Goal: Task Accomplishment & Management: Use online tool/utility

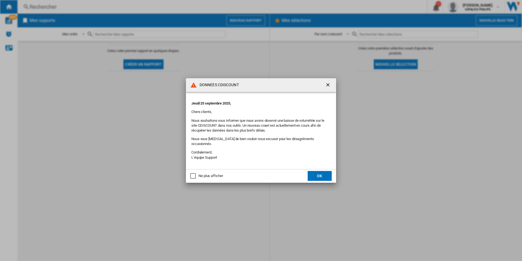
click at [318, 175] on button "OK" at bounding box center [320, 176] width 24 height 10
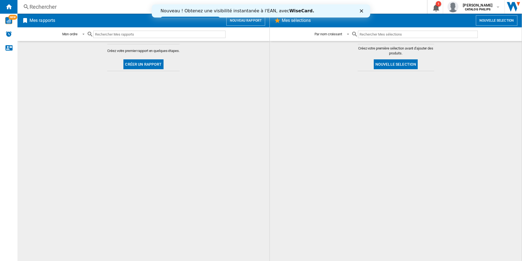
click at [362, 10] on icon "Fermer" at bounding box center [361, 10] width 3 height 3
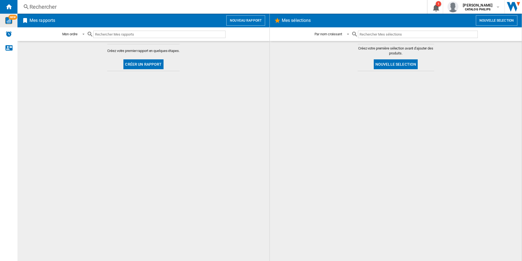
click at [13, 22] on div "NEW" at bounding box center [8, 20] width 17 height 7
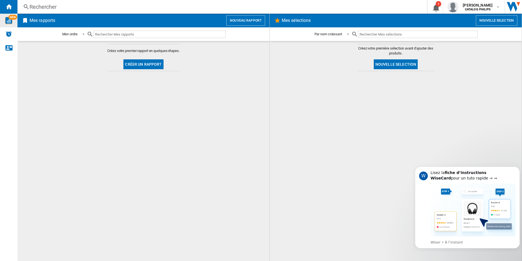
click at [259, 22] on button "Nouveau rapport" at bounding box center [246, 20] width 39 height 10
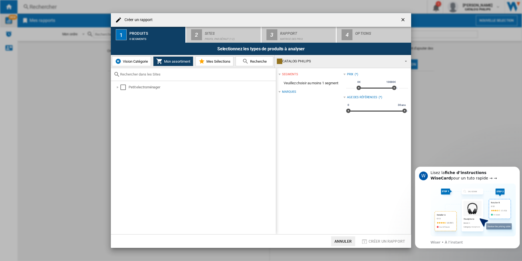
click at [133, 61] on span "Vision Catégorie" at bounding box center [135, 61] width 27 height 4
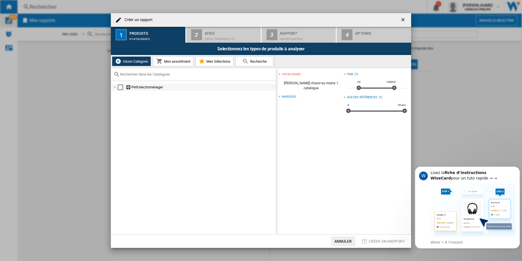
click at [116, 87] on div at bounding box center [114, 86] width 5 height 5
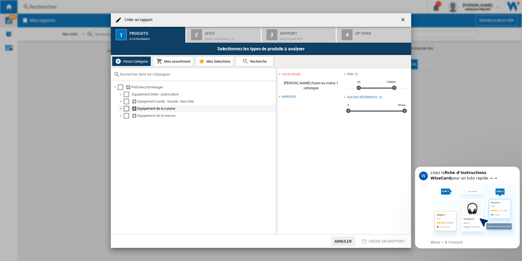
click at [121, 110] on div at bounding box center [120, 108] width 5 height 5
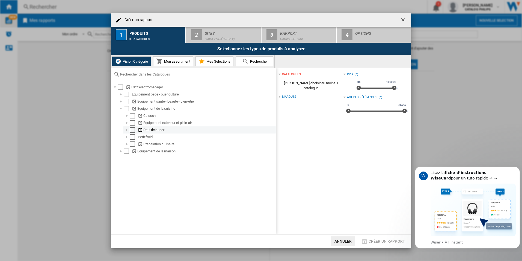
click at [127, 128] on div at bounding box center [126, 129] width 5 height 5
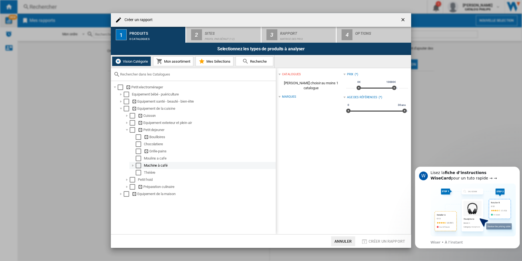
click at [133, 166] on div at bounding box center [132, 165] width 5 height 5
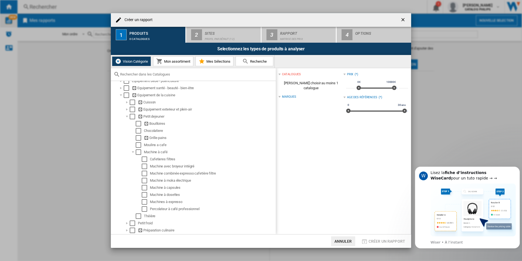
scroll to position [20, 0]
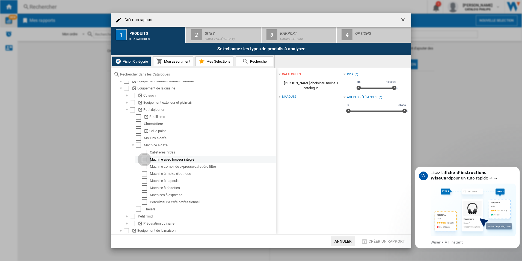
click at [144, 160] on div "Select" at bounding box center [144, 159] width 5 height 5
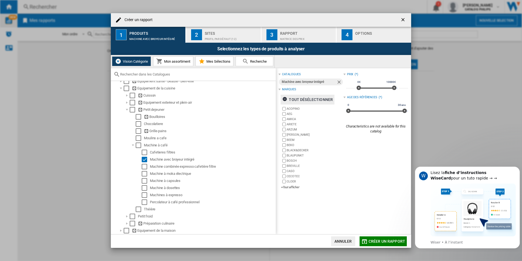
click at [285, 98] on ng-md-icon "button" at bounding box center [286, 99] width 7 height 7
click at [292, 83] on div "Machine avec broyeur intégré" at bounding box center [309, 81] width 54 height 7
click at [295, 81] on div "Machine avec broyeur intégré" at bounding box center [309, 81] width 54 height 7
click at [284, 187] on div "+Tout afficher" at bounding box center [312, 187] width 62 height 4
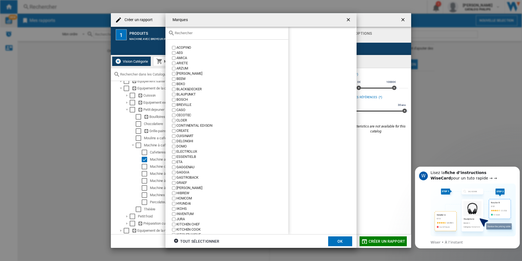
click at [193, 34] on input "text" at bounding box center [230, 33] width 111 height 4
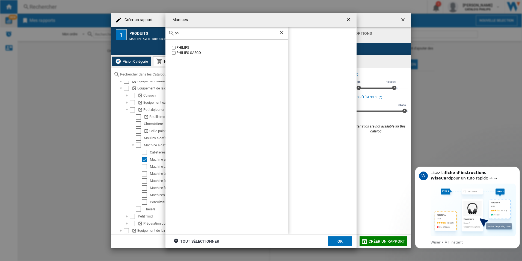
type input "phi"
click at [183, 49] on div "PHILIPS" at bounding box center [233, 47] width 112 height 5
click at [335, 238] on button "OK" at bounding box center [340, 241] width 24 height 10
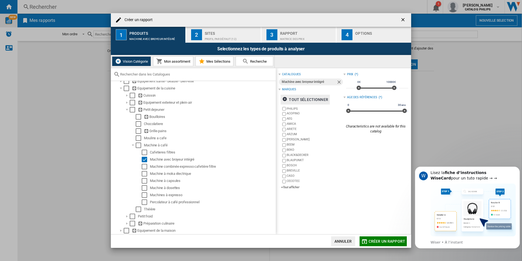
click at [174, 58] on button "Mon assortiment" at bounding box center [173, 61] width 40 height 10
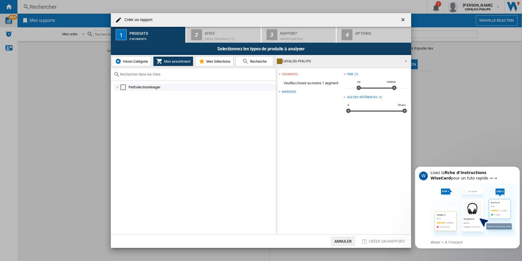
click at [118, 87] on div at bounding box center [117, 86] width 5 height 5
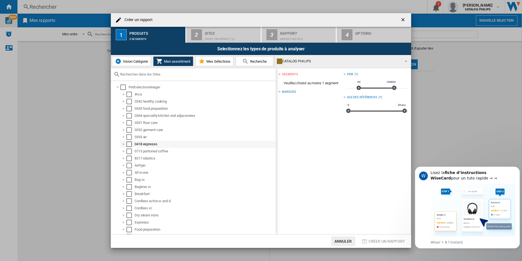
scroll to position [48, 0]
click at [127, 60] on span "Vision Catégorie" at bounding box center [135, 61] width 27 height 4
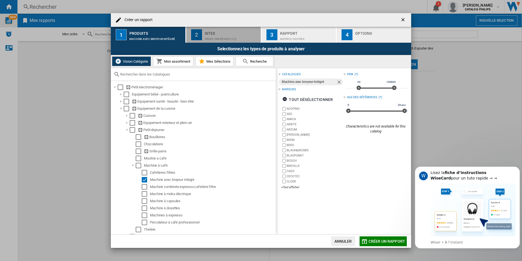
click at [245, 28] on button "2 Sites Profil par défaut (12)" at bounding box center [223, 35] width 75 height 16
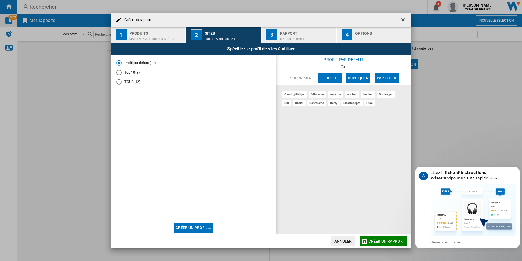
click at [298, 34] on div "Rapport" at bounding box center [307, 32] width 54 height 6
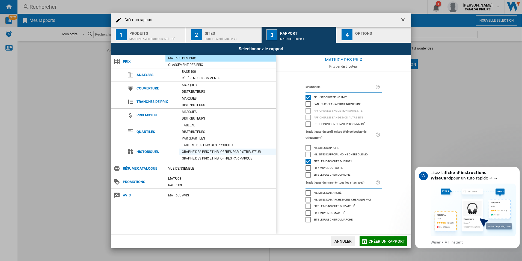
click at [251, 152] on div "Graphe des prix et nb. offres par distributeur" at bounding box center [227, 151] width 97 height 5
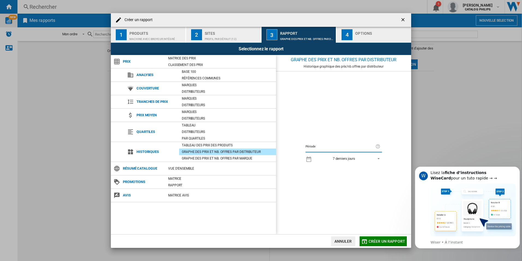
click at [374, 158] on md-select-value "7 derniers jours" at bounding box center [348, 159] width 67 height 8
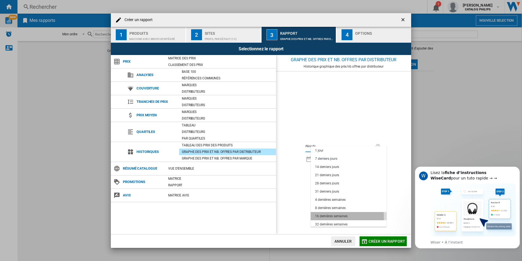
click at [336, 217] on div "16 dernières semaines" at bounding box center [331, 216] width 33 height 5
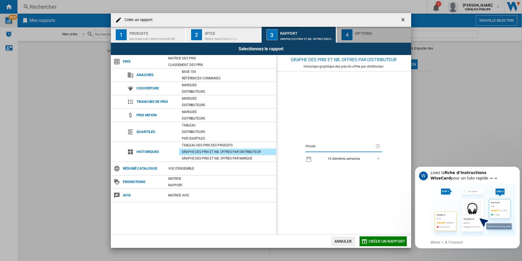
click at [361, 35] on div "button" at bounding box center [383, 38] width 54 height 6
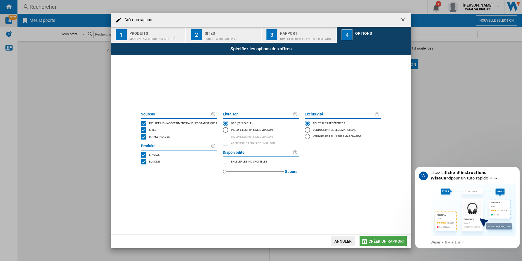
click at [377, 240] on span "Créer un rapport" at bounding box center [387, 241] width 37 height 4
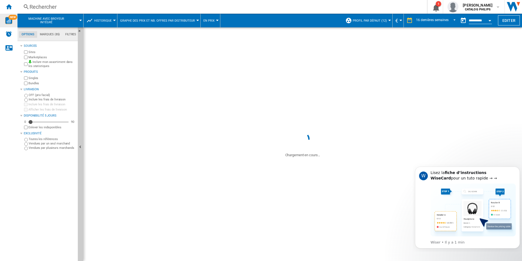
click at [210, 21] on span "En prix" at bounding box center [209, 21] width 11 height 4
click at [210, 21] on md-backdrop at bounding box center [261, 130] width 522 height 261
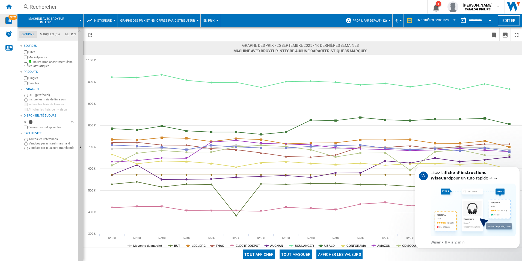
click at [386, 20] on button "Profil par défaut (12)" at bounding box center [371, 21] width 37 height 14
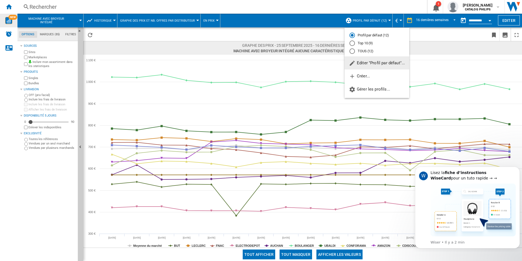
click at [386, 20] on md-backdrop at bounding box center [261, 130] width 522 height 261
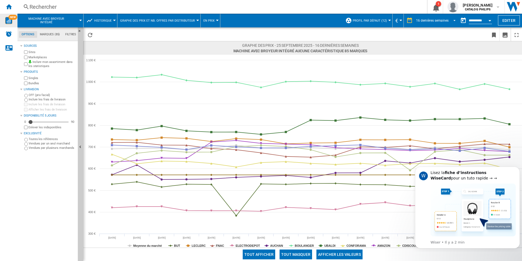
click at [441, 19] on div "16 dernières semaines" at bounding box center [432, 21] width 33 height 4
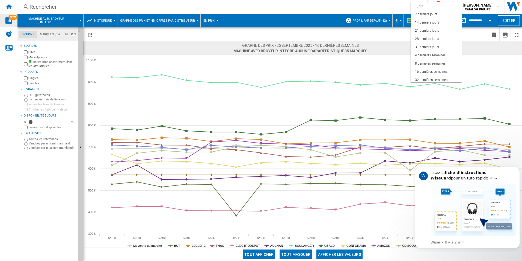
scroll to position [34, 0]
click at [477, 20] on md-backdrop at bounding box center [261, 130] width 522 height 261
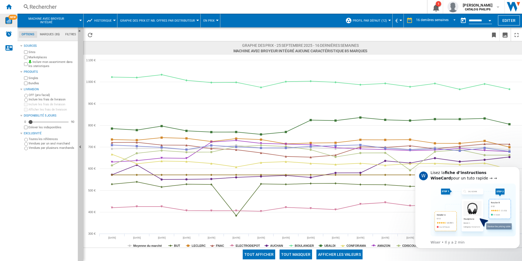
click at [42, 142] on label "Vendues par un seul marchand" at bounding box center [52, 143] width 47 height 4
click at [41, 137] on label "Toutes les références" at bounding box center [52, 139] width 47 height 4
click at [151, 20] on span "Graphe des prix et nb. offres par distributeur" at bounding box center [157, 21] width 75 height 4
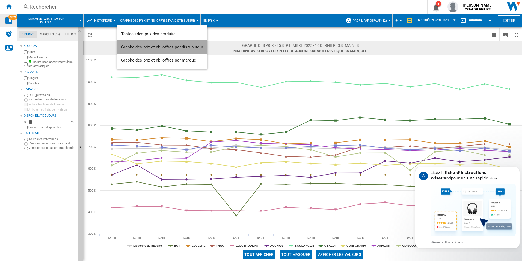
click at [160, 51] on button "Graphe des prix et nb. offres par distributeur" at bounding box center [162, 46] width 91 height 13
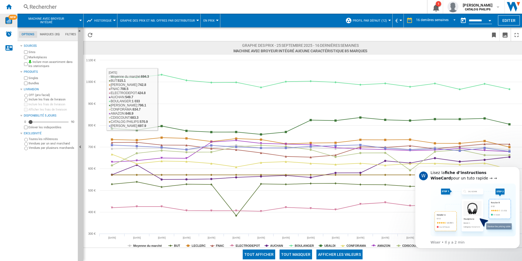
click at [190, 20] on span "Graphe des prix et nb. offres par distributeur" at bounding box center [157, 21] width 75 height 4
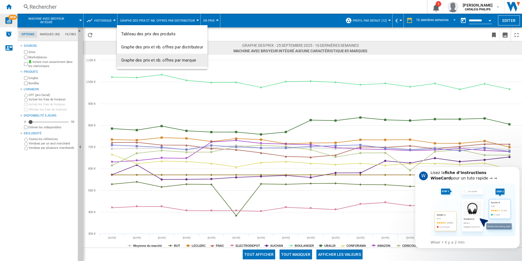
click at [159, 60] on span "Graphe des prix et nb. offres par marque" at bounding box center [158, 60] width 75 height 5
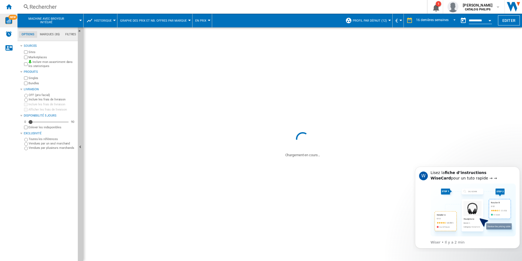
click at [49, 34] on md-tab-item "Marques (85)" at bounding box center [49, 34] width 25 height 7
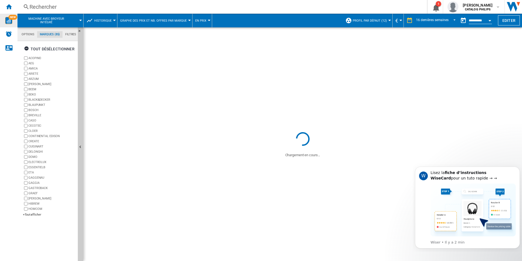
scroll to position [21, 0]
